Goal: Task Accomplishment & Management: Use online tool/utility

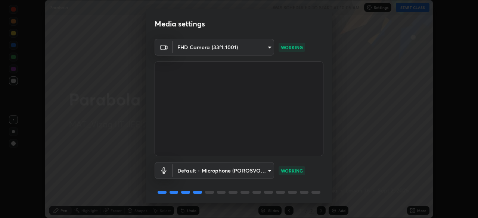
scroll to position [26, 0]
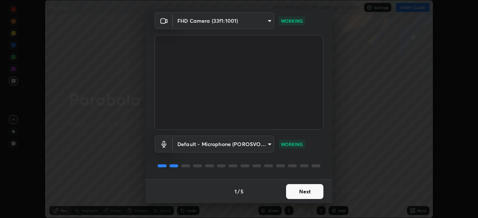
click at [299, 193] on button "Next" at bounding box center [304, 191] width 37 height 15
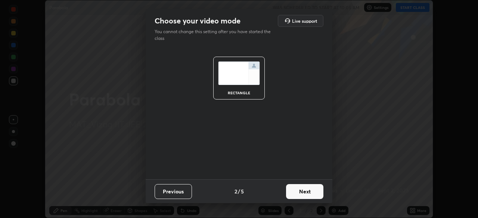
scroll to position [0, 0]
click at [303, 197] on button "Next" at bounding box center [304, 191] width 37 height 15
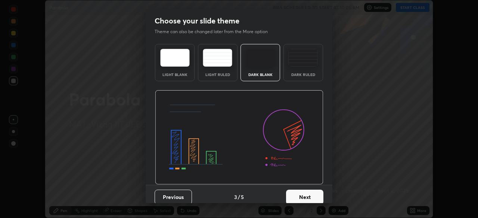
click at [304, 72] on div "Dark Ruled" at bounding box center [303, 62] width 40 height 37
click at [302, 197] on button "Next" at bounding box center [304, 197] width 37 height 15
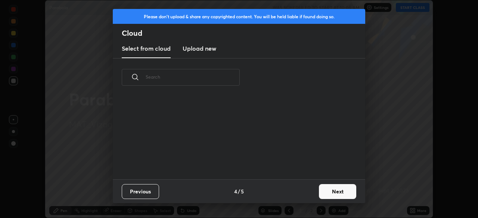
click at [328, 192] on button "Next" at bounding box center [337, 191] width 37 height 15
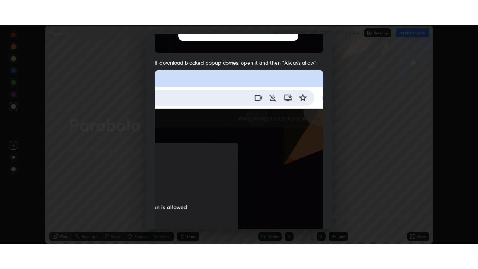
scroll to position [179, 0]
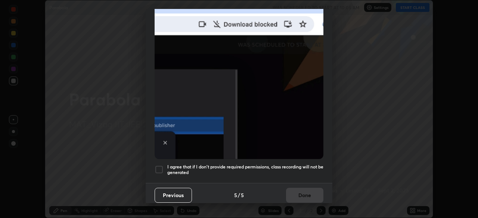
click at [305, 171] on h5 "I agree that if I don't provide required permissions, class recording will not …" at bounding box center [245, 170] width 156 height 12
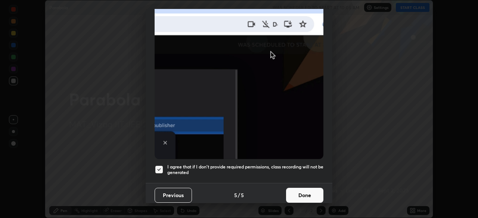
click at [306, 194] on button "Done" at bounding box center [304, 195] width 37 height 15
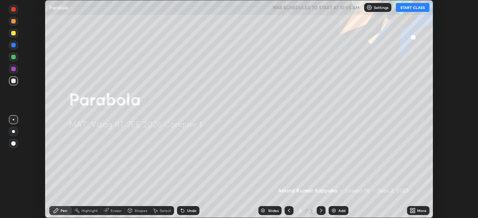
click at [413, 9] on button "START CLASS" at bounding box center [413, 7] width 34 height 9
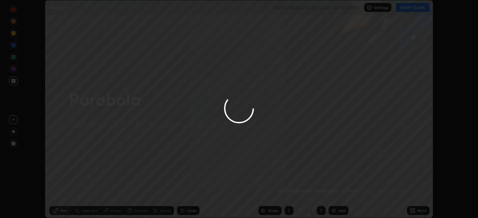
click at [413, 209] on div at bounding box center [239, 109] width 478 height 218
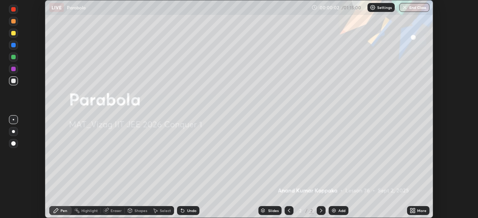
click at [420, 210] on div "More" at bounding box center [421, 211] width 9 height 4
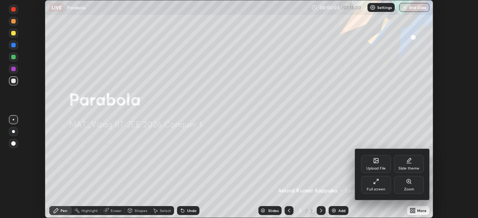
click at [382, 185] on div "Full screen" at bounding box center [376, 185] width 30 height 18
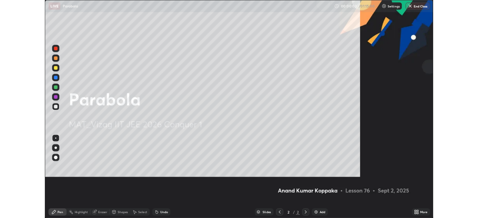
scroll to position [269, 478]
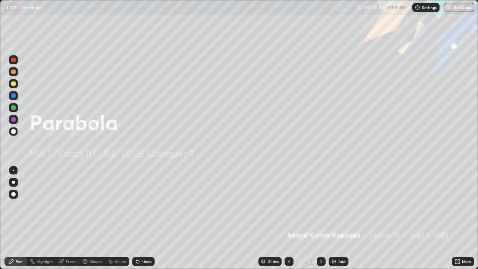
click at [15, 83] on div at bounding box center [13, 83] width 4 height 4
click at [13, 182] on div at bounding box center [13, 182] width 3 height 3
click at [336, 218] on div "Add" at bounding box center [338, 261] width 20 height 9
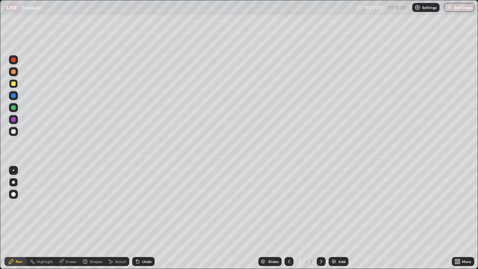
click at [15, 133] on div at bounding box center [13, 131] width 9 height 9
click at [335, 218] on img at bounding box center [334, 261] width 6 height 6
click at [65, 218] on div "Eraser" at bounding box center [68, 261] width 24 height 9
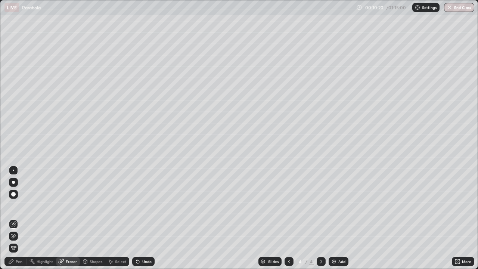
click at [15, 218] on div "Pen" at bounding box center [15, 261] width 22 height 9
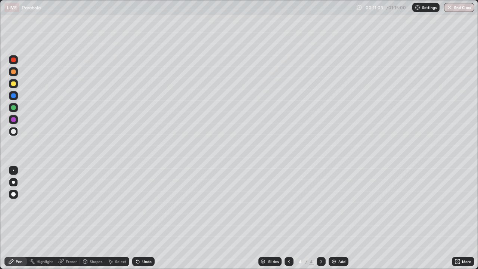
click at [14, 108] on div at bounding box center [13, 107] width 4 height 4
click at [13, 131] on div at bounding box center [13, 131] width 4 height 4
click at [15, 109] on div at bounding box center [13, 107] width 4 height 4
click at [13, 85] on div at bounding box center [13, 83] width 4 height 4
click at [14, 134] on div at bounding box center [13, 131] width 9 height 9
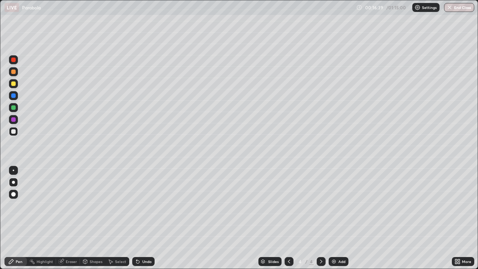
click at [146, 218] on div "Undo" at bounding box center [143, 261] width 22 height 9
click at [68, 218] on div "Eraser" at bounding box center [71, 261] width 11 height 4
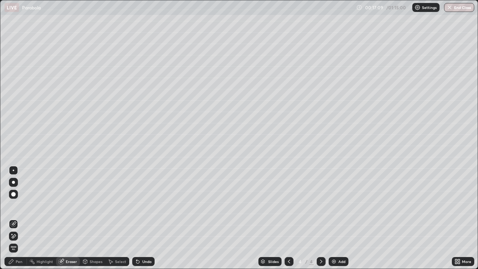
click at [16, 218] on div "Pen" at bounding box center [15, 261] width 22 height 9
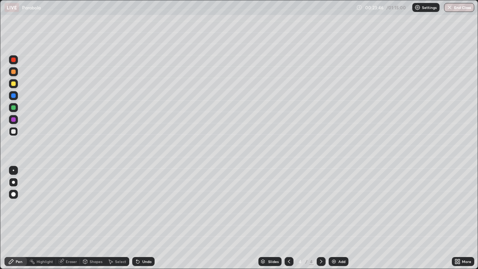
click at [341, 218] on div "Add" at bounding box center [341, 261] width 7 height 4
click at [12, 84] on div at bounding box center [13, 83] width 4 height 4
click at [13, 135] on div at bounding box center [13, 131] width 9 height 9
click at [13, 87] on div at bounding box center [13, 83] width 9 height 9
click at [13, 130] on div at bounding box center [13, 131] width 4 height 4
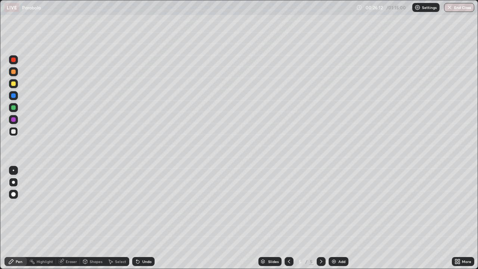
click at [15, 85] on div at bounding box center [13, 83] width 4 height 4
click at [12, 133] on div at bounding box center [13, 131] width 9 height 9
click at [149, 218] on div "Undo" at bounding box center [146, 261] width 9 height 4
click at [148, 218] on div "Undo" at bounding box center [146, 261] width 9 height 4
click at [143, 218] on div "Undo" at bounding box center [146, 261] width 9 height 4
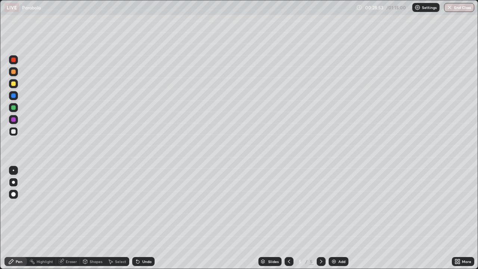
click at [143, 218] on div "Undo" at bounding box center [146, 261] width 9 height 4
click at [147, 218] on div "Undo" at bounding box center [146, 261] width 9 height 4
click at [144, 218] on div "Undo" at bounding box center [143, 261] width 22 height 9
click at [94, 218] on div "Shapes" at bounding box center [96, 261] width 13 height 4
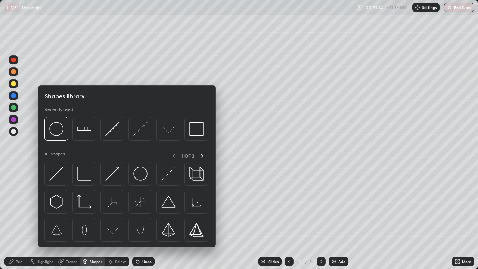
click at [72, 218] on div "Eraser" at bounding box center [71, 261] width 11 height 4
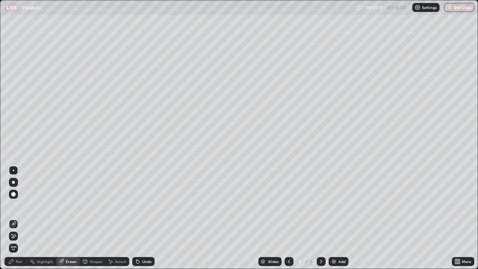
click at [15, 218] on div "Pen" at bounding box center [15, 261] width 22 height 9
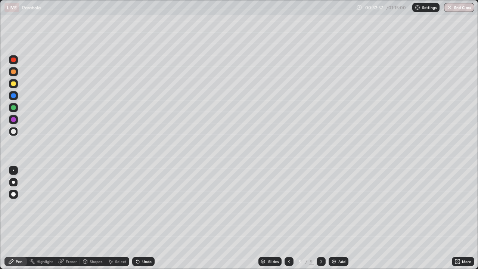
click at [344, 218] on div "Add" at bounding box center [341, 261] width 7 height 4
click at [13, 83] on div at bounding box center [13, 83] width 4 height 4
click at [16, 131] on div at bounding box center [13, 131] width 9 height 9
click at [16, 87] on div at bounding box center [13, 83] width 9 height 9
click at [18, 130] on div at bounding box center [13, 131] width 9 height 9
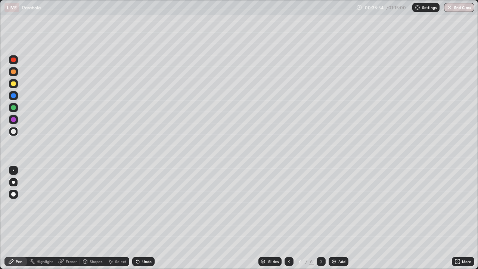
click at [15, 109] on div at bounding box center [13, 107] width 4 height 4
click at [13, 132] on div at bounding box center [13, 131] width 4 height 4
click at [16, 110] on div at bounding box center [13, 107] width 9 height 9
click at [13, 99] on div at bounding box center [13, 95] width 9 height 9
click at [13, 122] on div at bounding box center [13, 119] width 9 height 9
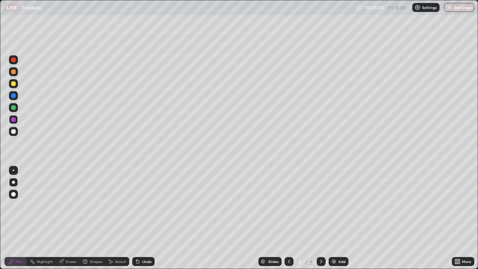
click at [116, 218] on div "Select" at bounding box center [120, 261] width 11 height 4
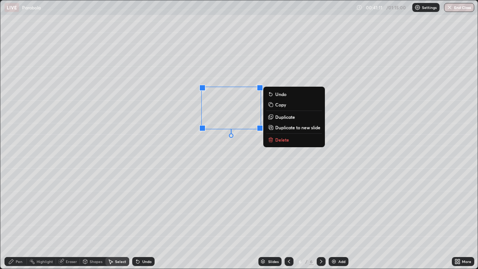
click at [286, 129] on p "Duplicate to new slide" at bounding box center [297, 127] width 45 height 6
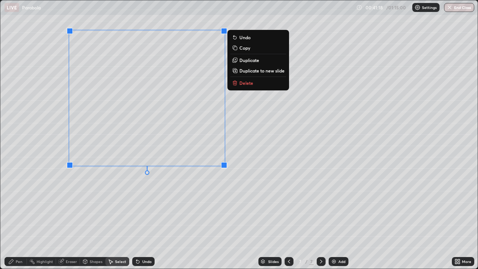
click at [22, 218] on div "Pen" at bounding box center [19, 261] width 7 height 4
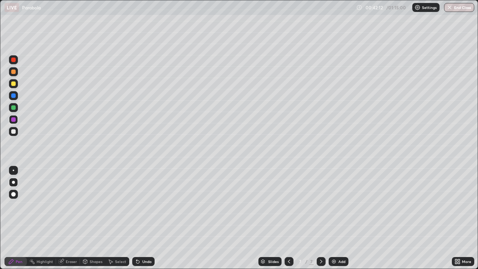
click at [13, 133] on div at bounding box center [13, 131] width 4 height 4
click at [339, 218] on div "Add" at bounding box center [341, 261] width 7 height 4
click at [15, 85] on div at bounding box center [13, 83] width 9 height 9
click at [12, 133] on div at bounding box center [13, 131] width 4 height 4
click at [13, 84] on div at bounding box center [13, 83] width 4 height 4
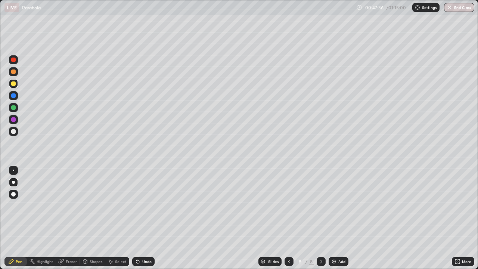
click at [11, 132] on div at bounding box center [13, 131] width 4 height 4
click at [14, 109] on div at bounding box center [13, 107] width 4 height 4
click at [13, 130] on div at bounding box center [13, 131] width 4 height 4
click at [339, 218] on div "Add" at bounding box center [341, 261] width 7 height 4
click at [13, 74] on div at bounding box center [13, 71] width 4 height 4
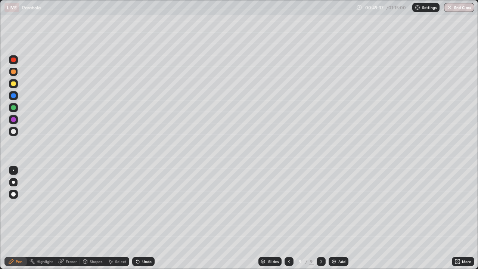
click at [14, 131] on div at bounding box center [13, 131] width 4 height 4
click at [143, 218] on div "Undo" at bounding box center [143, 261] width 22 height 9
click at [143, 218] on div "Undo" at bounding box center [146, 261] width 9 height 4
click at [145, 218] on div "Undo" at bounding box center [146, 261] width 9 height 4
click at [146, 218] on div "Undo" at bounding box center [146, 261] width 9 height 4
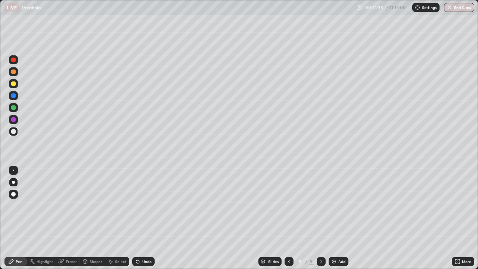
click at [144, 218] on div "Undo" at bounding box center [146, 261] width 9 height 4
click at [13, 84] on div at bounding box center [13, 83] width 4 height 4
click at [18, 109] on div at bounding box center [13, 107] width 9 height 9
click at [339, 218] on div "Add" at bounding box center [341, 261] width 7 height 4
click at [15, 84] on div at bounding box center [13, 83] width 4 height 4
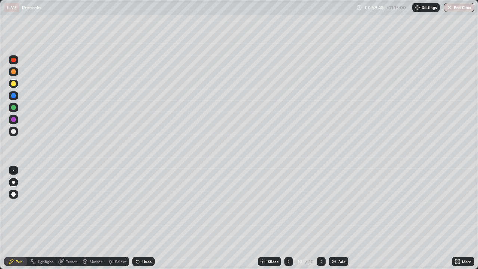
click at [287, 218] on icon at bounding box center [289, 261] width 6 height 6
click at [320, 218] on icon at bounding box center [321, 261] width 6 height 6
click at [15, 131] on div at bounding box center [13, 131] width 4 height 4
click at [13, 109] on div at bounding box center [13, 107] width 4 height 4
click at [18, 134] on div at bounding box center [13, 131] width 9 height 9
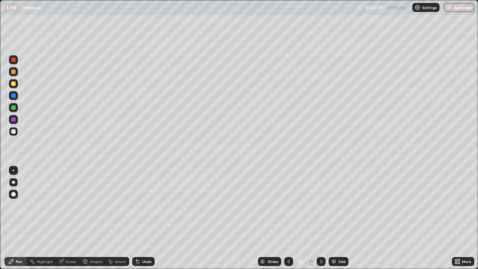
click at [142, 218] on div "Undo" at bounding box center [146, 261] width 9 height 4
click at [143, 218] on div "Undo" at bounding box center [143, 261] width 22 height 9
click at [142, 218] on div "Undo" at bounding box center [146, 261] width 9 height 4
click at [141, 218] on div "Undo" at bounding box center [143, 261] width 22 height 9
click at [145, 218] on div "Undo" at bounding box center [146, 261] width 9 height 4
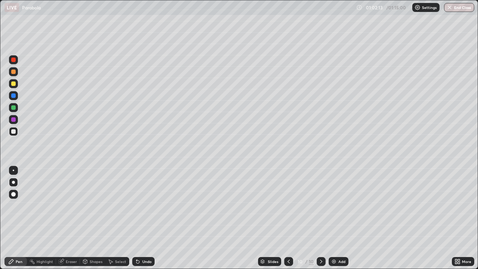
click at [14, 86] on div at bounding box center [13, 83] width 9 height 9
click at [143, 218] on div "Undo" at bounding box center [146, 261] width 9 height 4
click at [143, 218] on div "Undo" at bounding box center [143, 261] width 22 height 9
click at [146, 218] on div "Undo" at bounding box center [146, 261] width 9 height 4
click at [144, 218] on div "Undo" at bounding box center [146, 261] width 9 height 4
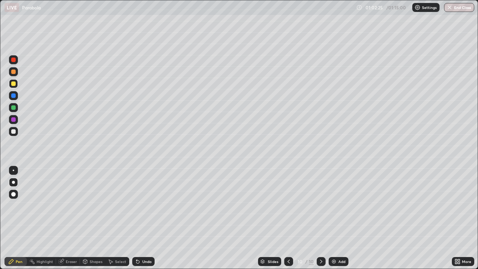
click at [145, 218] on div "Undo" at bounding box center [146, 261] width 9 height 4
click at [14, 108] on div at bounding box center [13, 107] width 4 height 4
click at [112, 218] on icon at bounding box center [110, 261] width 6 height 6
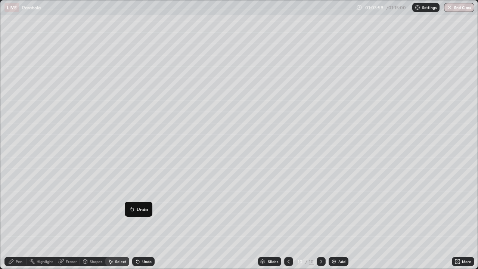
click at [44, 204] on div "79 ° Undo Copy Duplicate Duplicate to new slide Delete" at bounding box center [238, 134] width 477 height 268
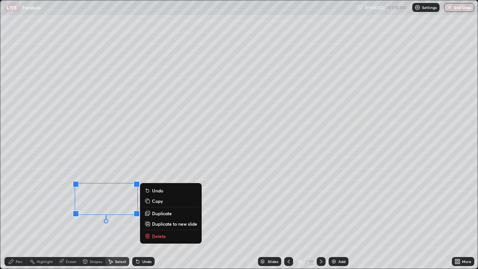
click at [22, 218] on div "Pen" at bounding box center [15, 261] width 22 height 9
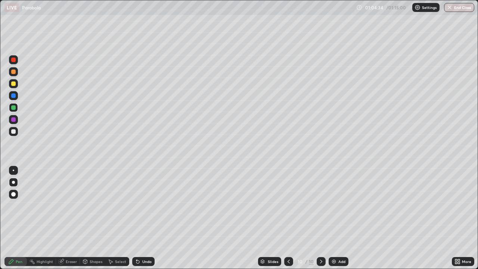
click at [457, 218] on icon at bounding box center [457, 261] width 6 height 6
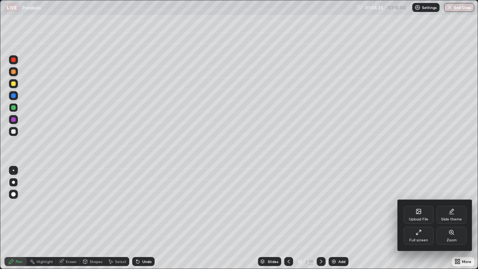
click at [421, 218] on div "Full screen" at bounding box center [418, 240] width 19 height 4
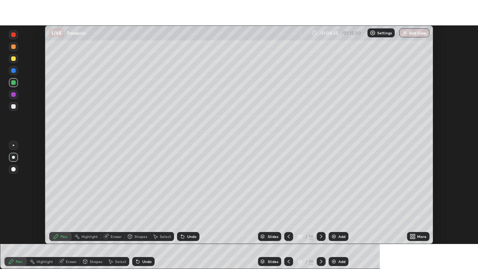
scroll to position [37105, 36845]
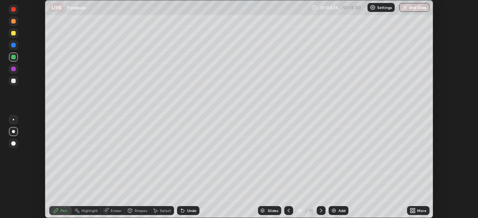
click at [416, 210] on div "More" at bounding box center [418, 210] width 22 height 9
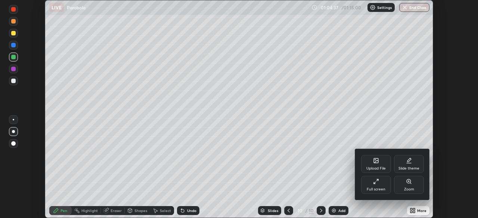
click at [380, 186] on div "Full screen" at bounding box center [376, 185] width 30 height 18
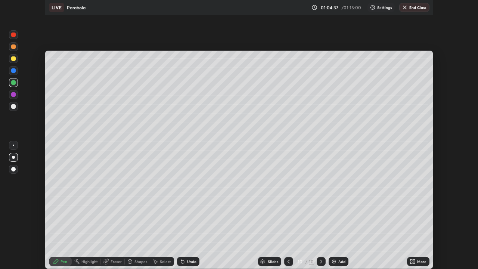
scroll to position [269, 478]
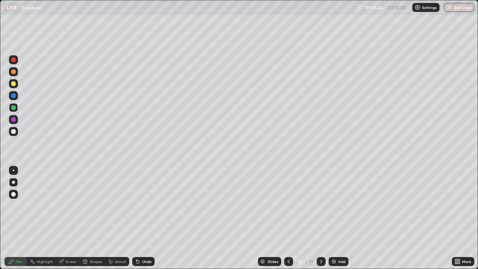
click at [14, 135] on div at bounding box center [13, 131] width 9 height 9
click at [16, 62] on div at bounding box center [13, 59] width 9 height 9
click at [14, 133] on div at bounding box center [13, 131] width 4 height 4
click at [462, 8] on button "End Class" at bounding box center [459, 7] width 30 height 9
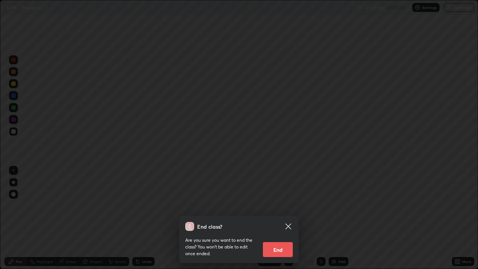
click at [277, 218] on button "End" at bounding box center [278, 249] width 30 height 15
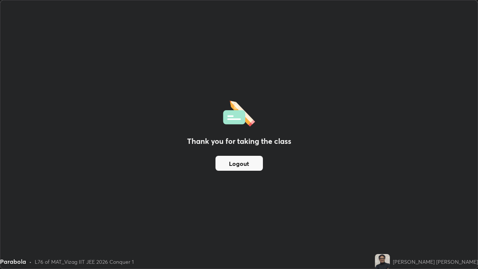
click at [243, 158] on button "Logout" at bounding box center [238, 163] width 47 height 15
